Goal: Communication & Community: Answer question/provide support

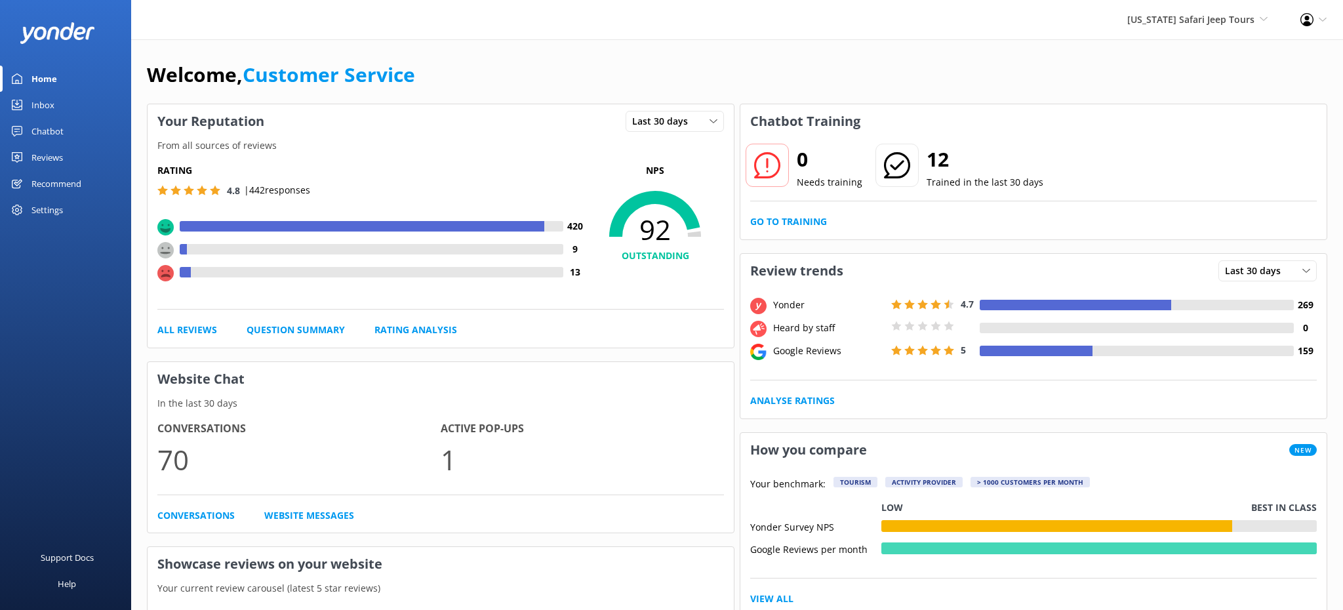
scroll to position [18, 0]
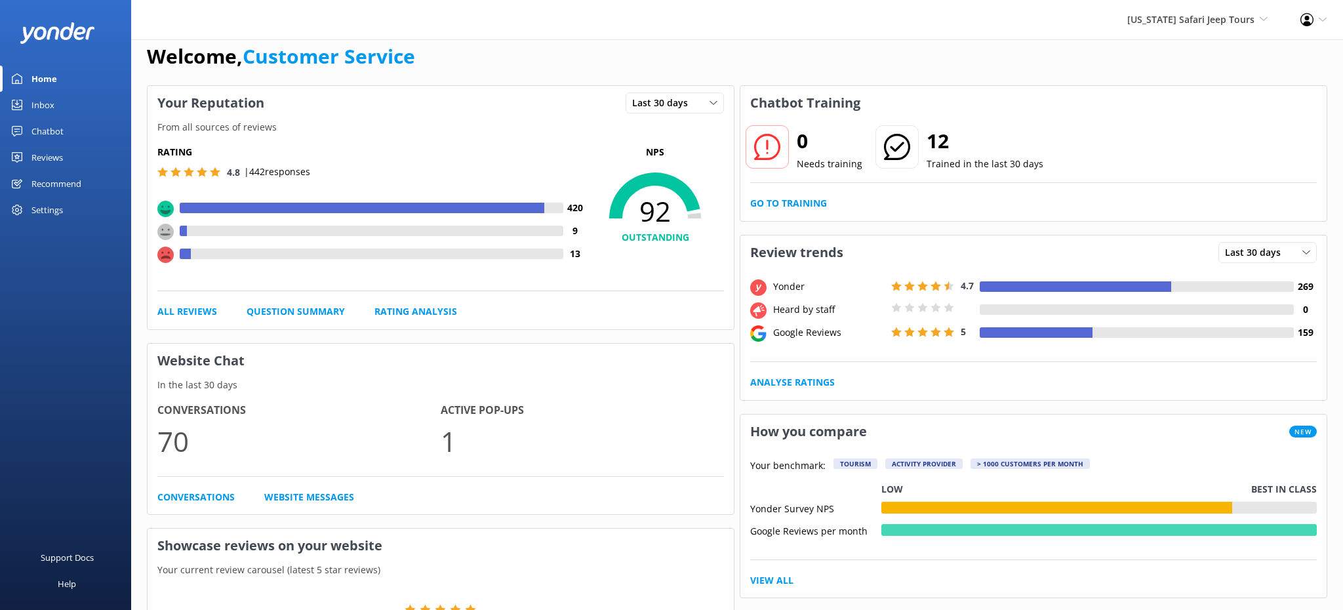
click at [33, 106] on div "Inbox" at bounding box center [42, 105] width 23 height 26
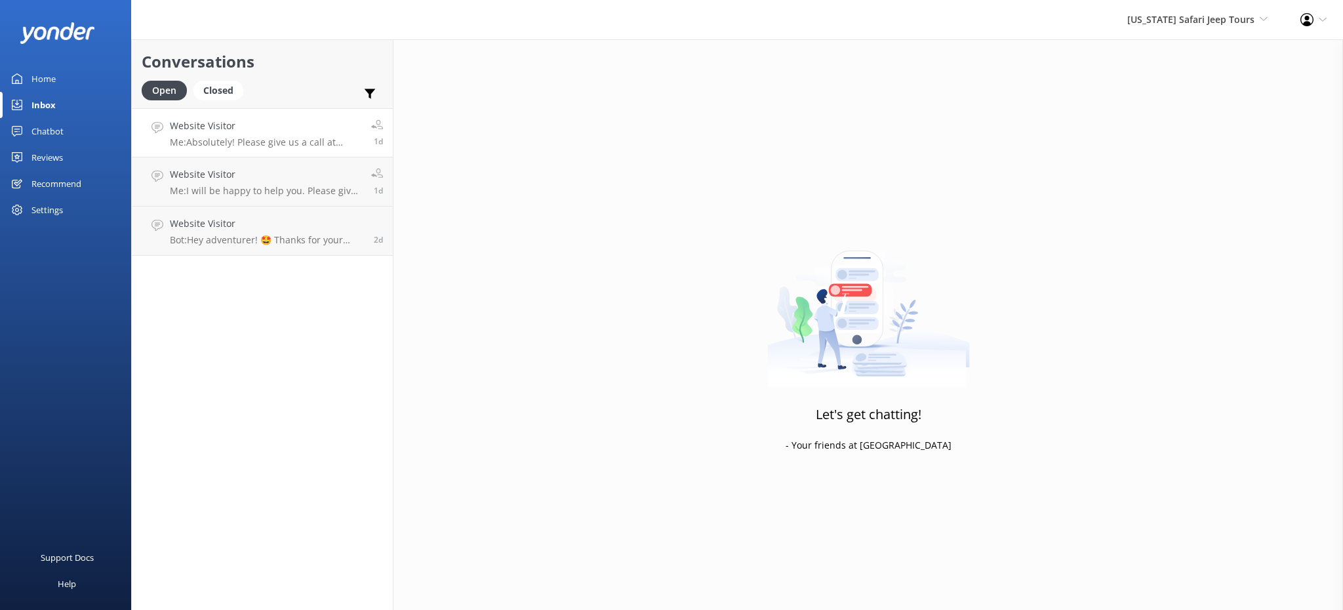
click at [239, 129] on h4 "Website Visitor" at bounding box center [266, 126] width 192 height 14
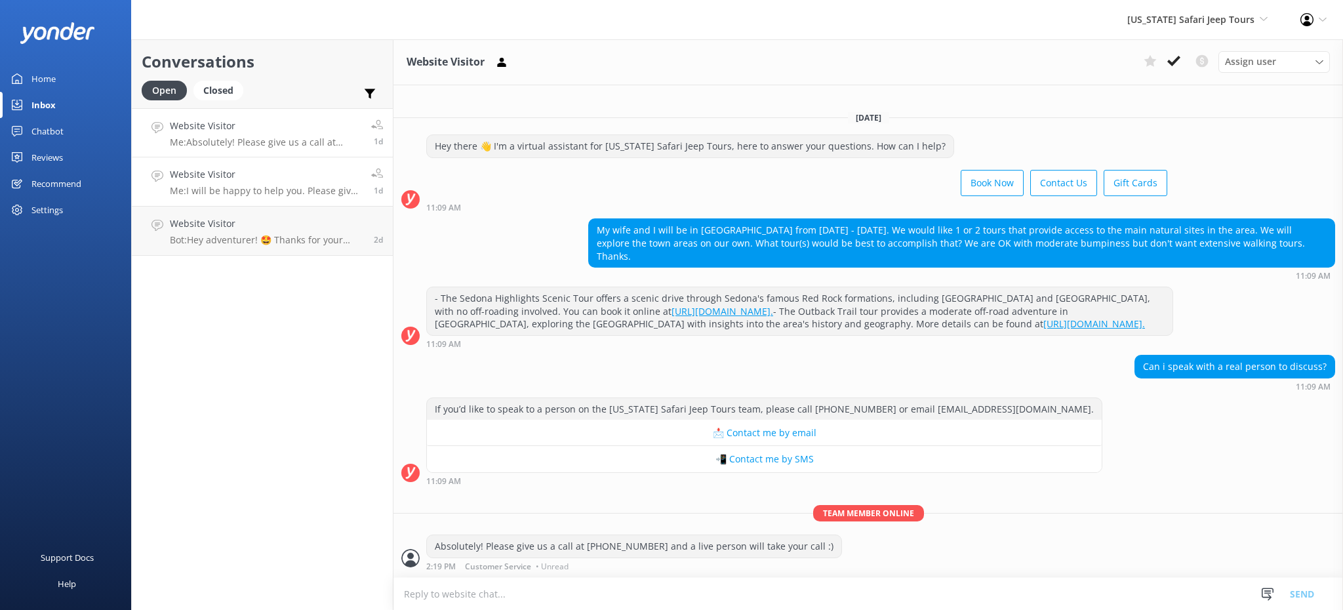
click at [249, 180] on h4 "Website Visitor" at bounding box center [266, 174] width 192 height 14
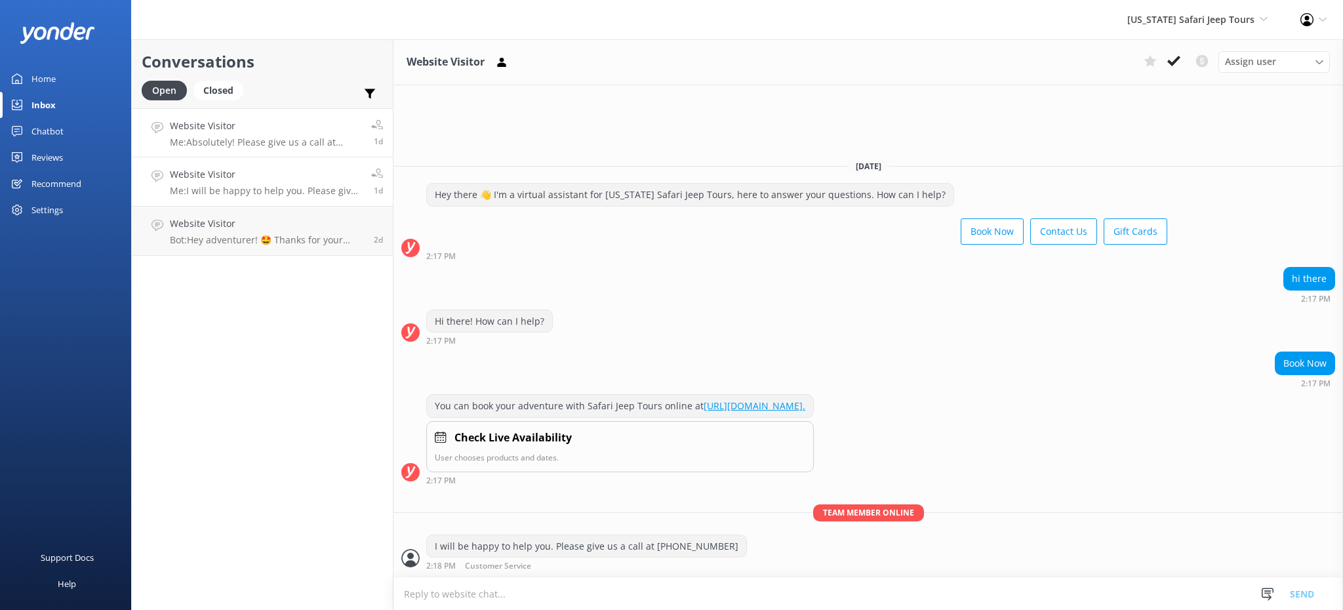
click at [289, 138] on p "Me: Absolutely! Please give us a call at [PHONE_NUMBER] and a live person will …" at bounding box center [266, 142] width 192 height 12
